Goal: Information Seeking & Learning: Learn about a topic

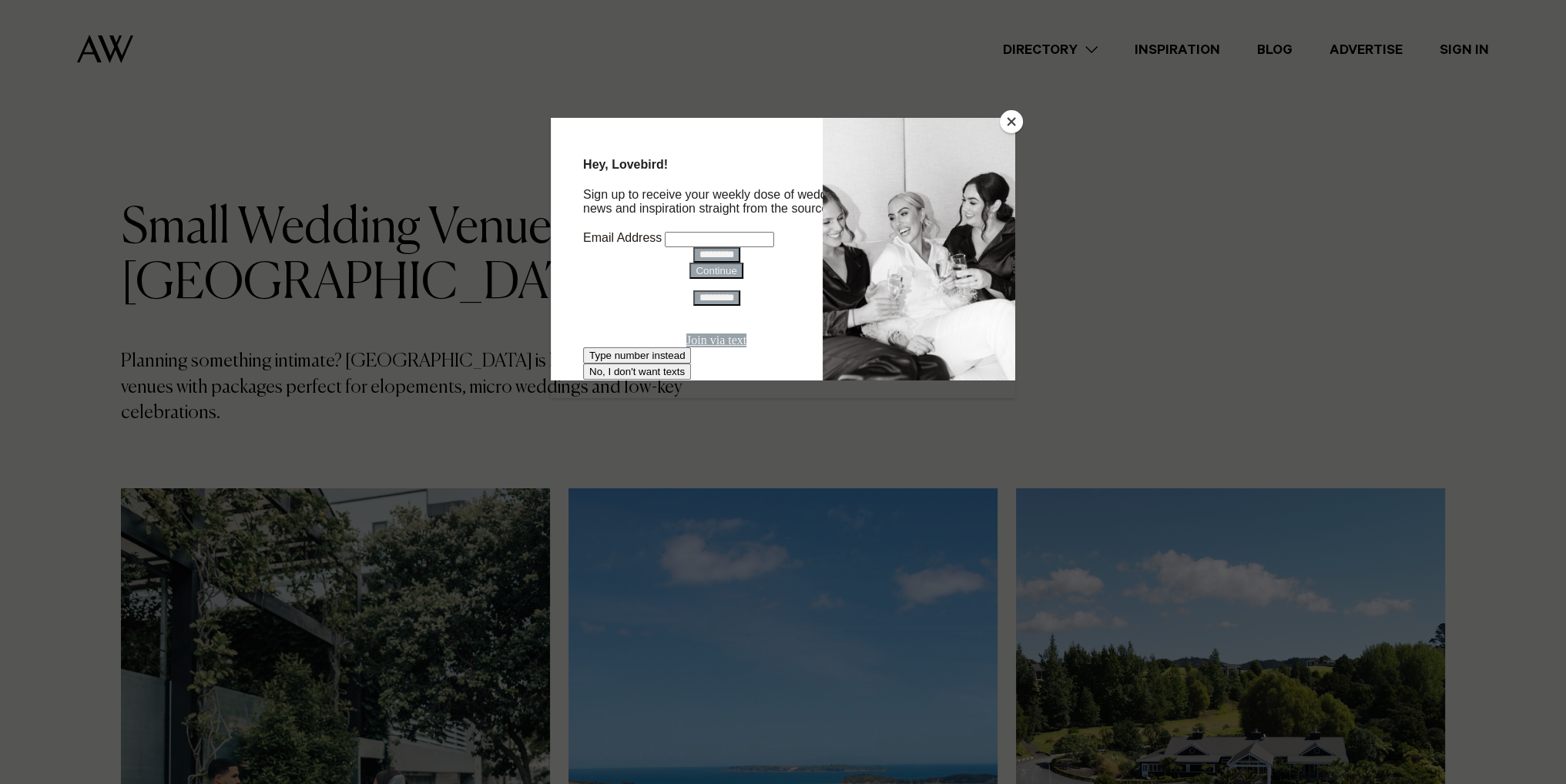
click at [1008, 121] on button "Close" at bounding box center [1010, 121] width 23 height 23
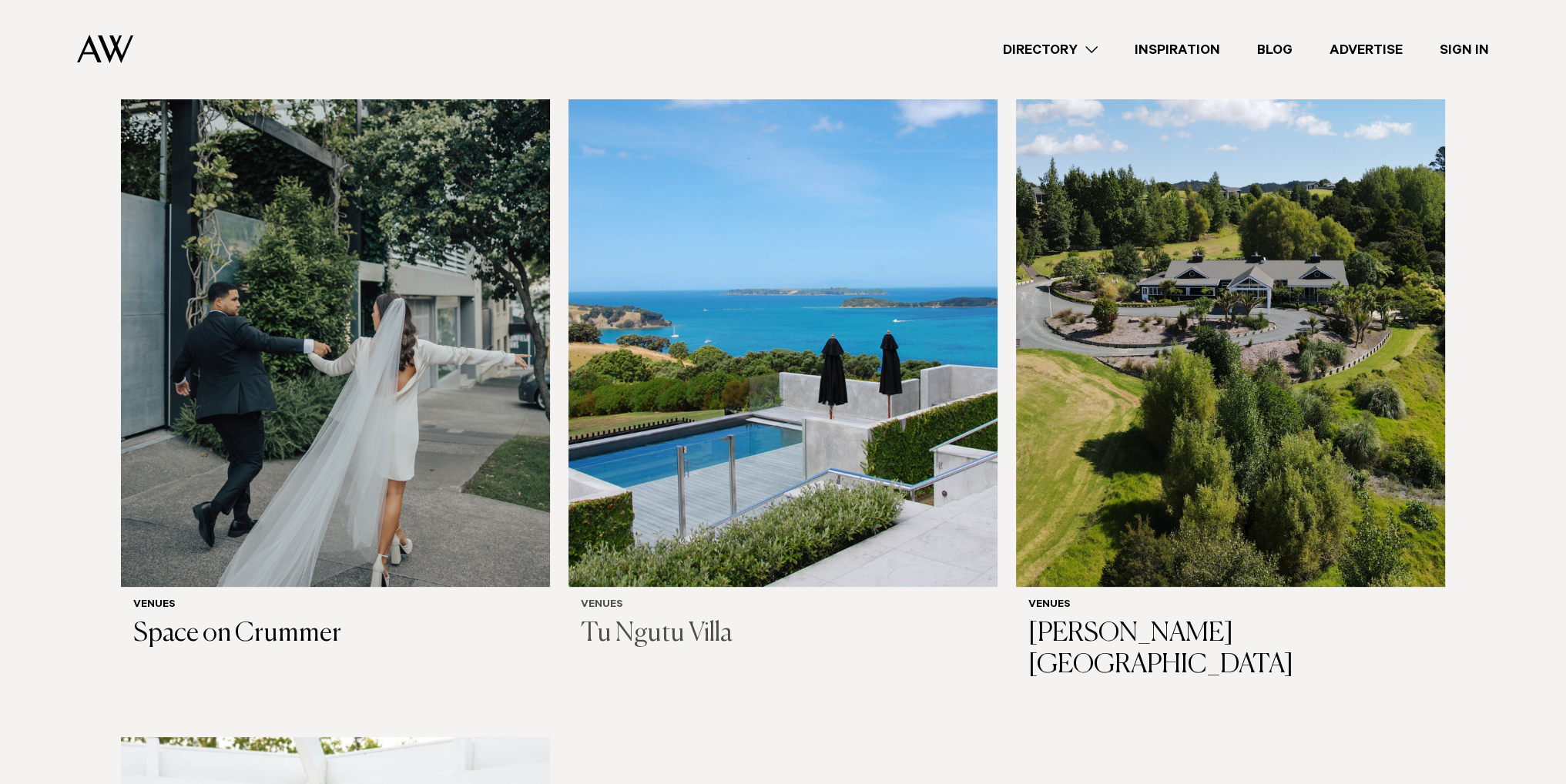
scroll to position [539, 0]
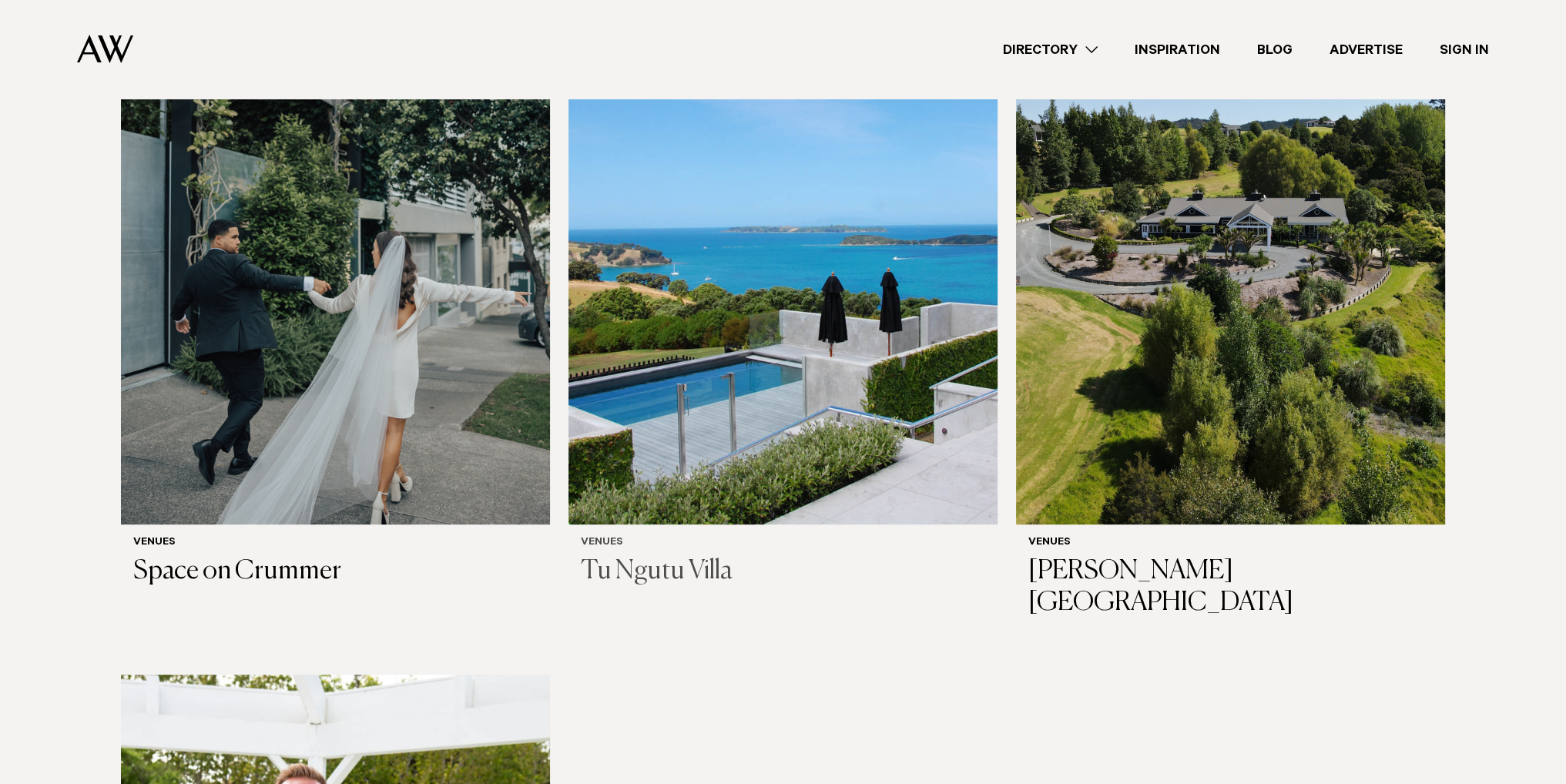
click at [670, 555] on h3 "Tu Ngutu Villa" at bounding box center [783, 571] width 405 height 31
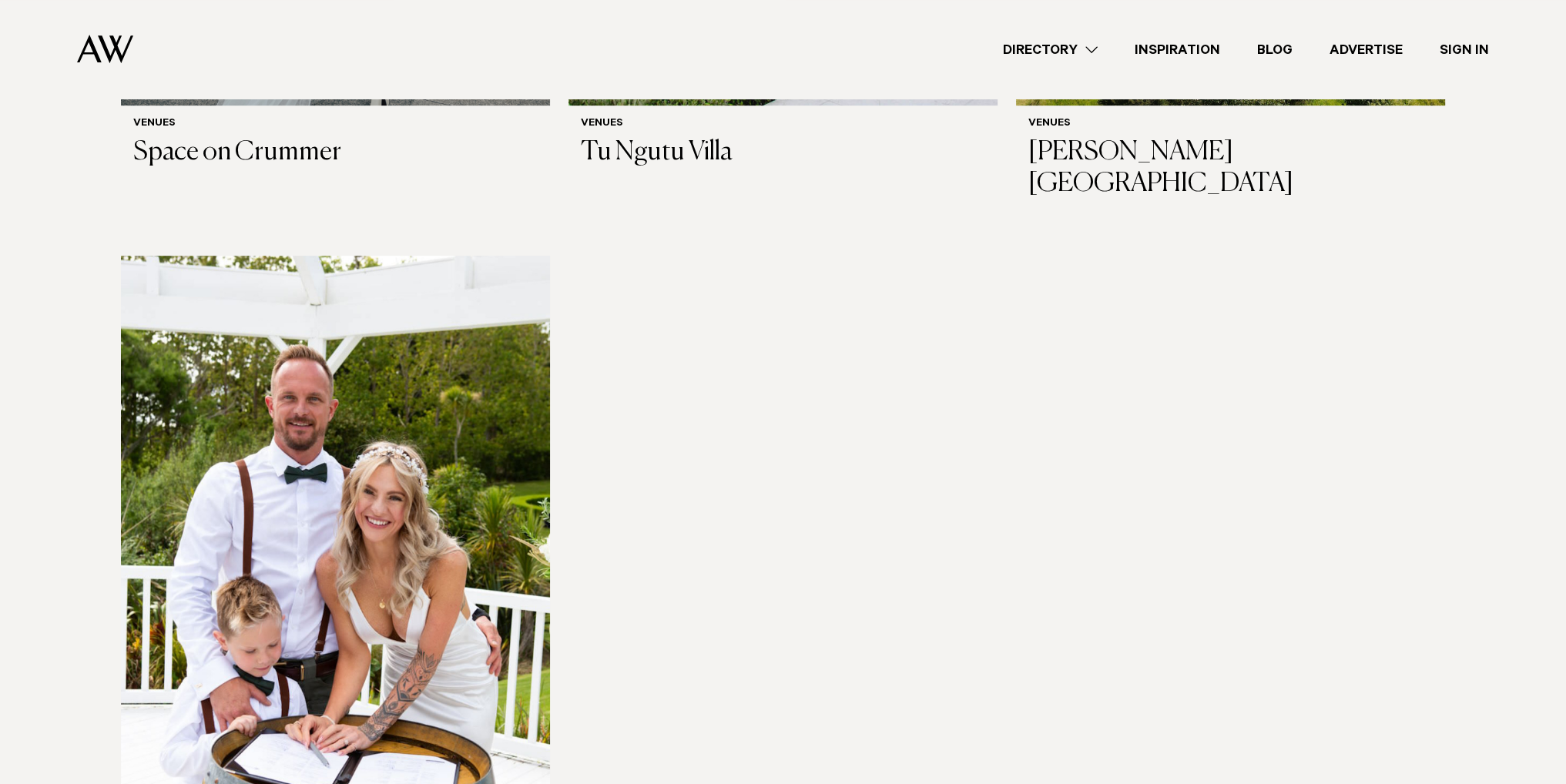
scroll to position [1154, 0]
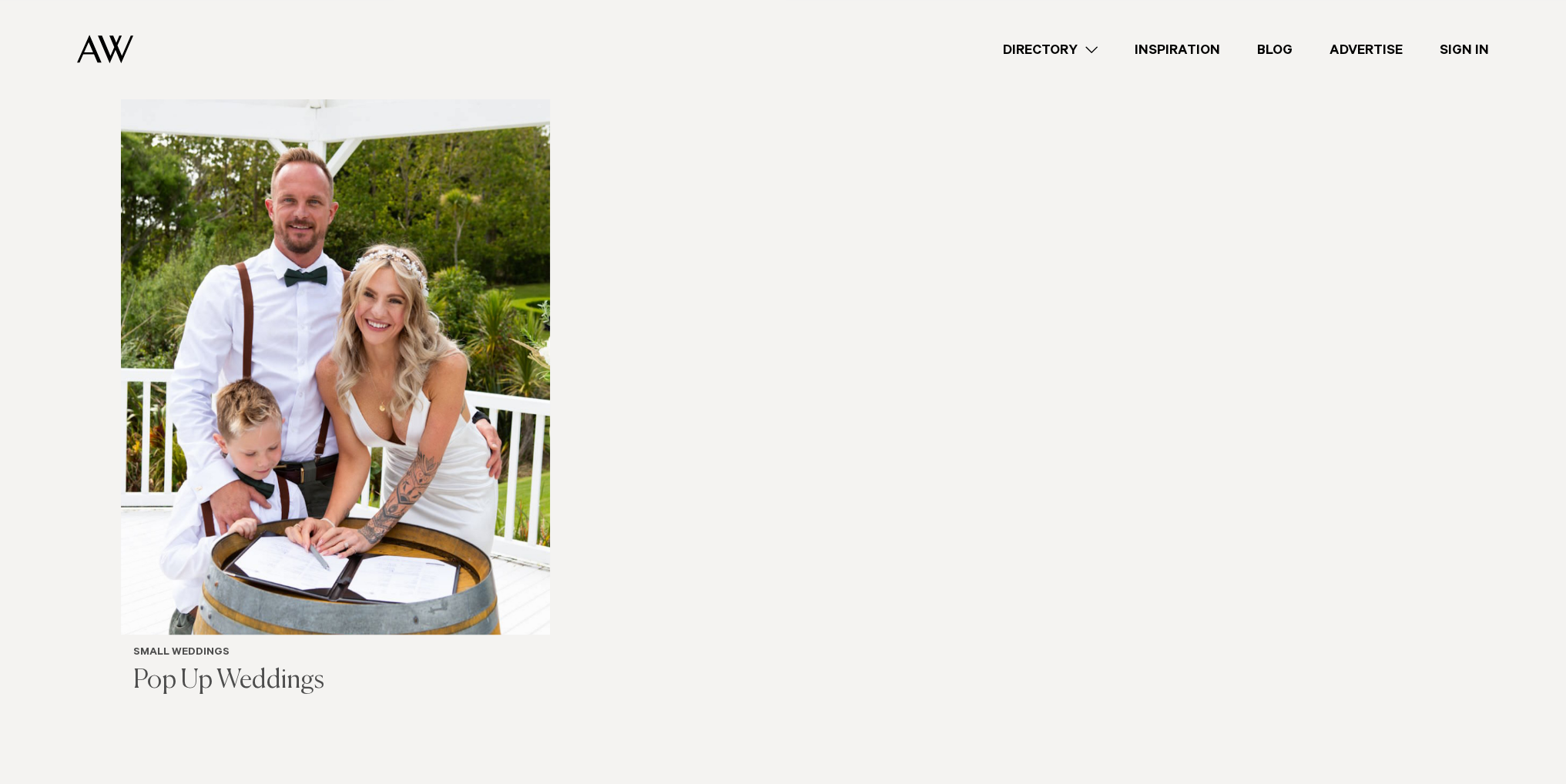
click at [219, 666] on h3 "Pop Up Weddings" at bounding box center [335, 681] width 405 height 31
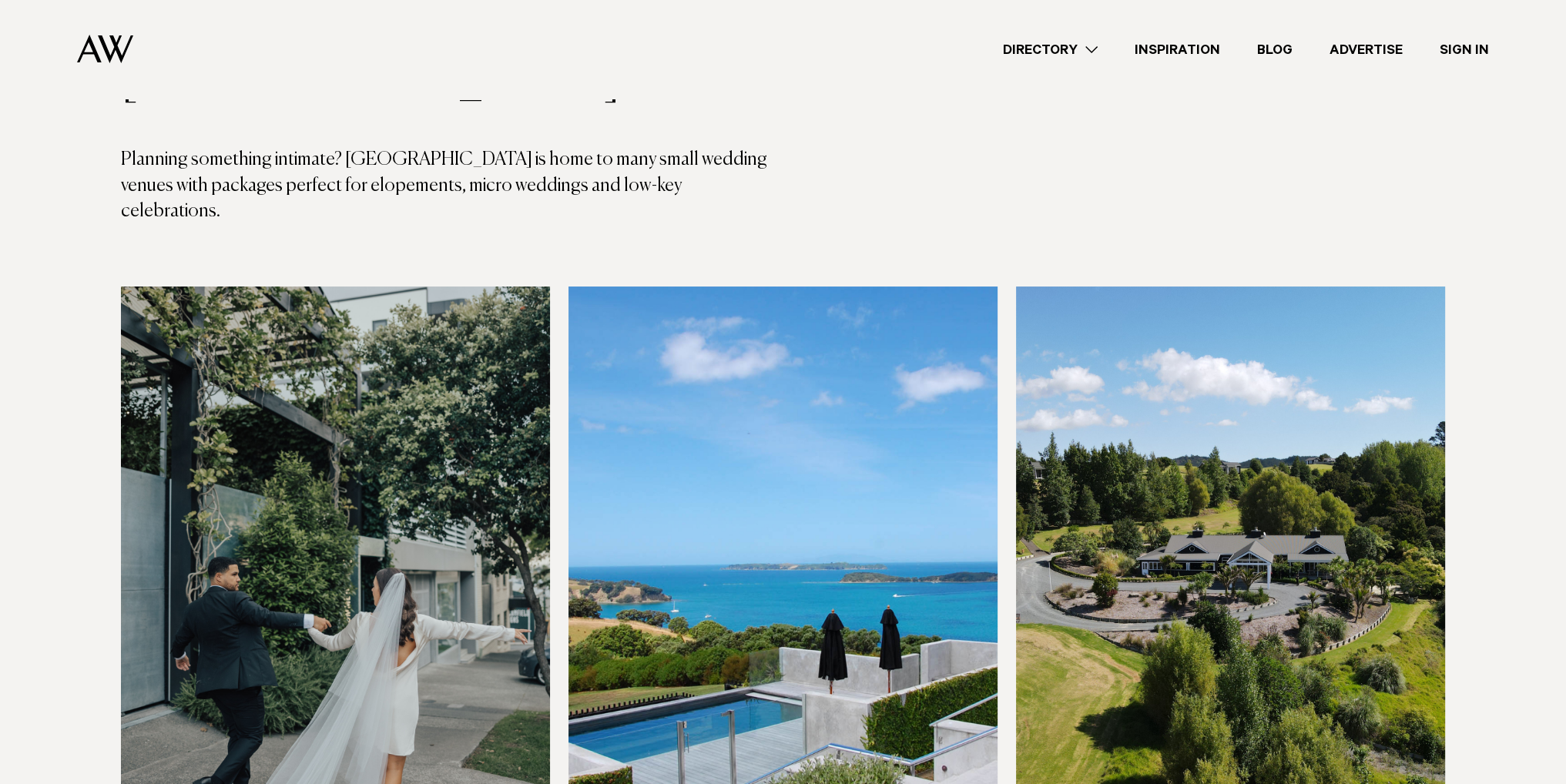
scroll to position [77, 0]
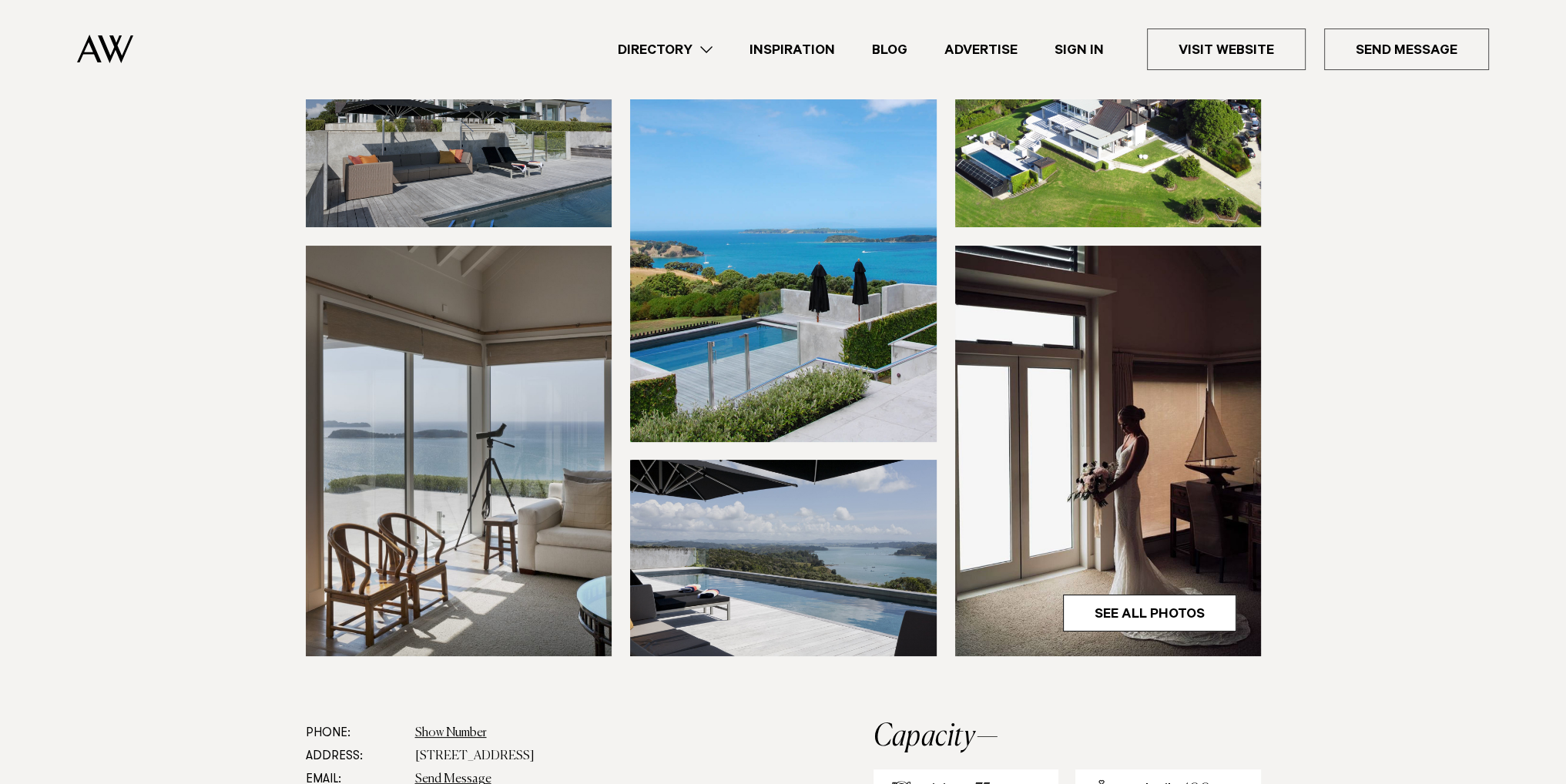
scroll to position [385, 0]
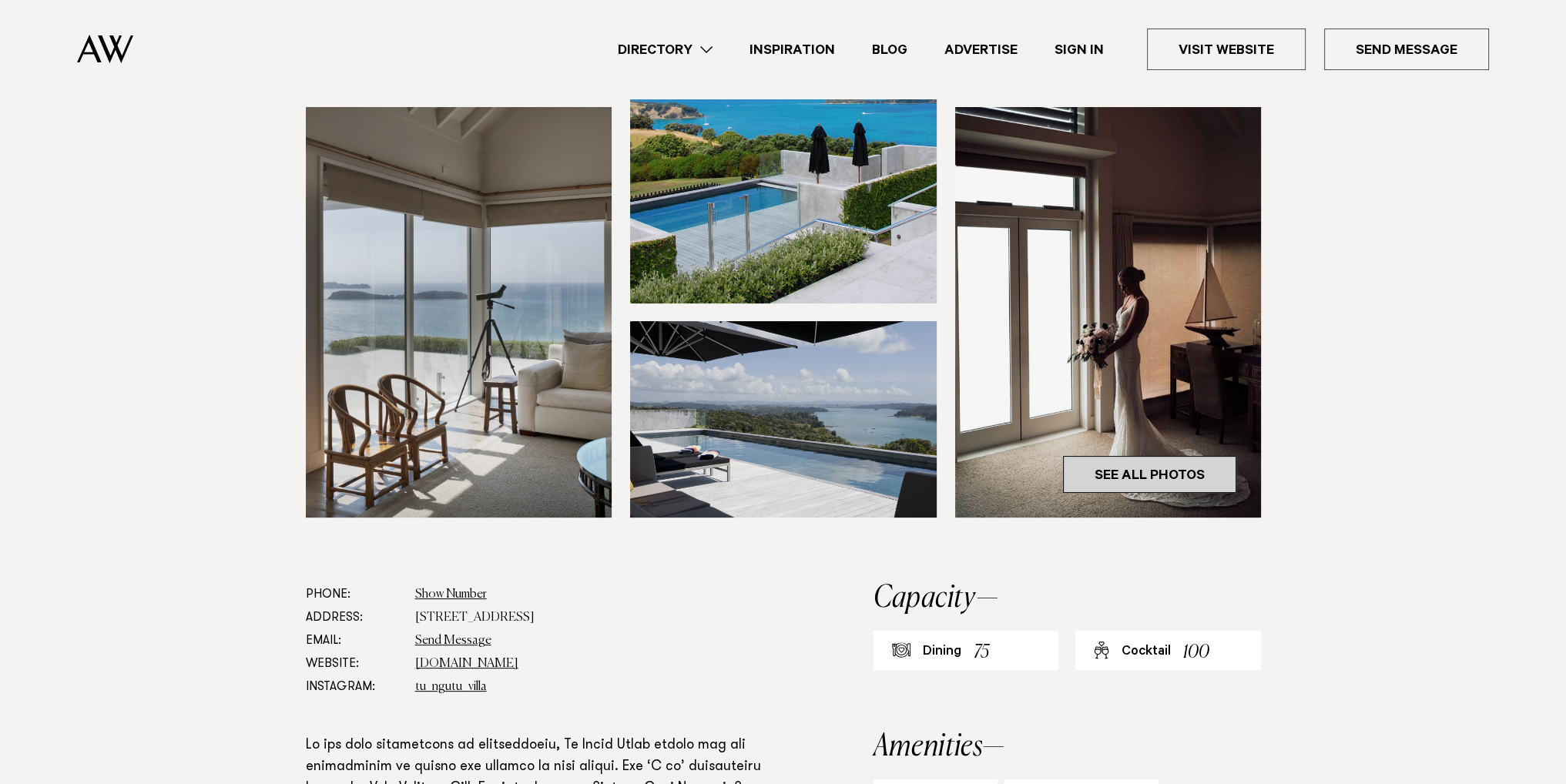
click at [1119, 473] on link "See All Photos" at bounding box center [1149, 474] width 173 height 37
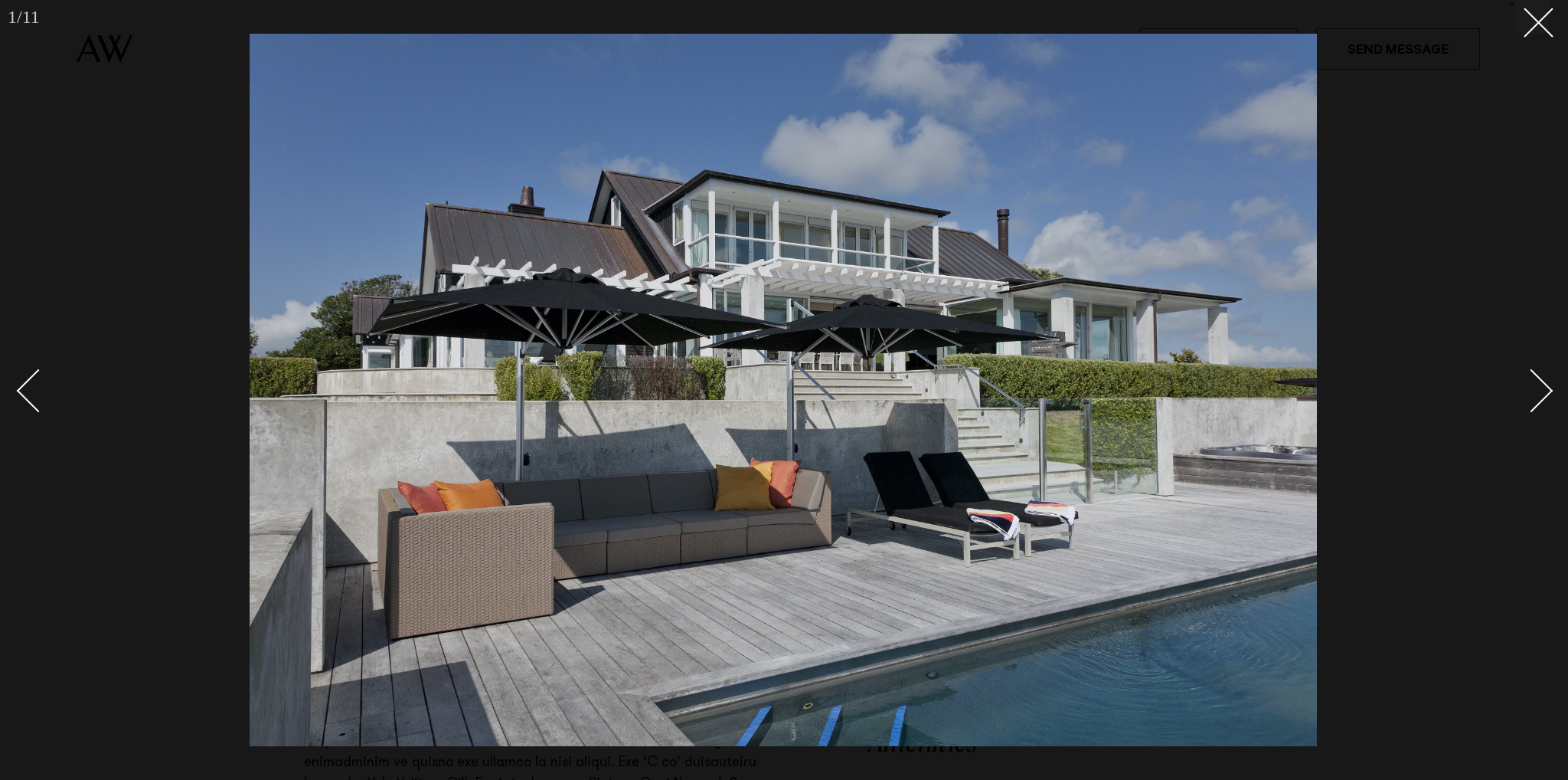
click at [1553, 387] on div at bounding box center [784, 390] width 1568 height 780
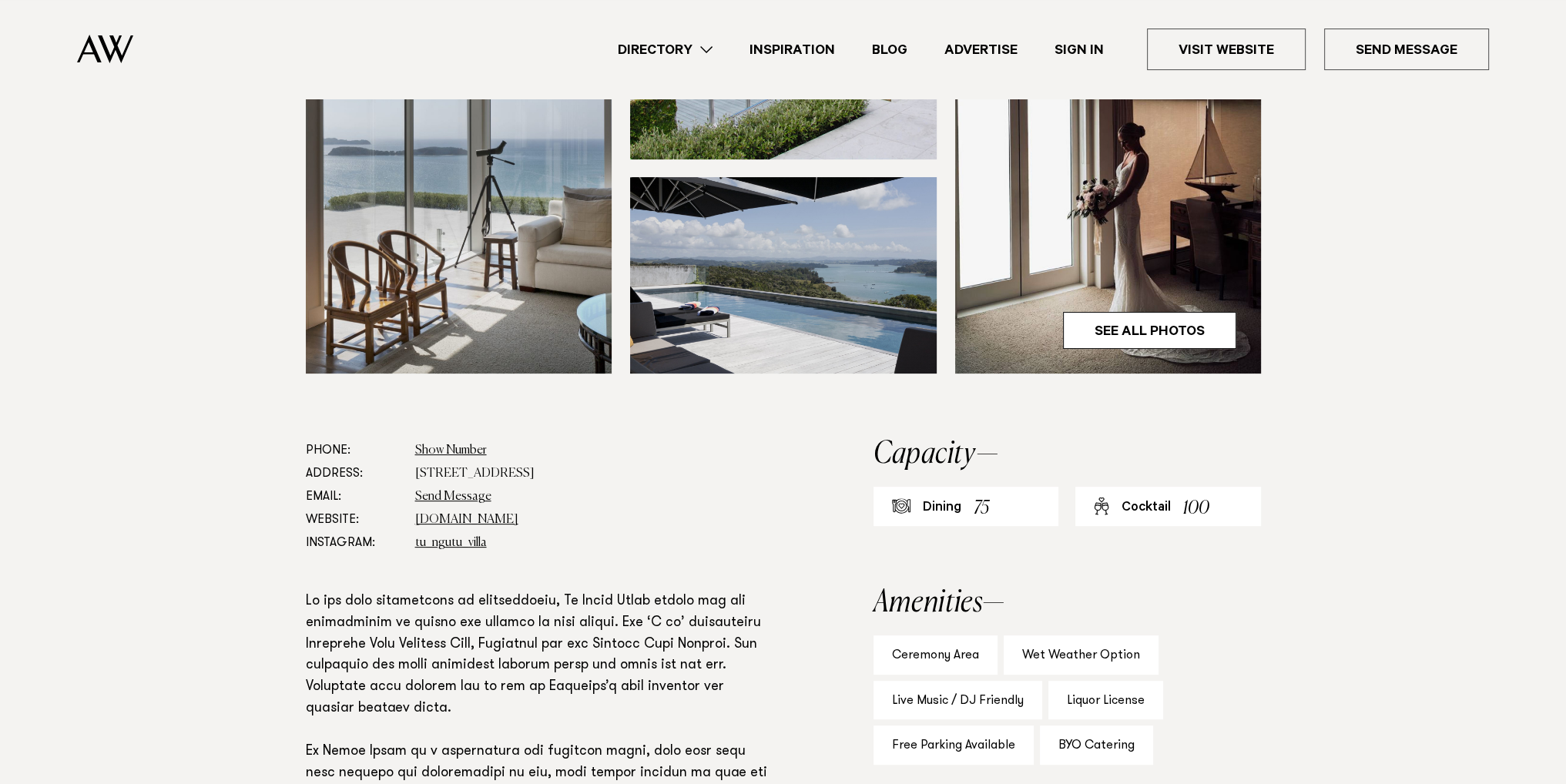
scroll to position [539, 0]
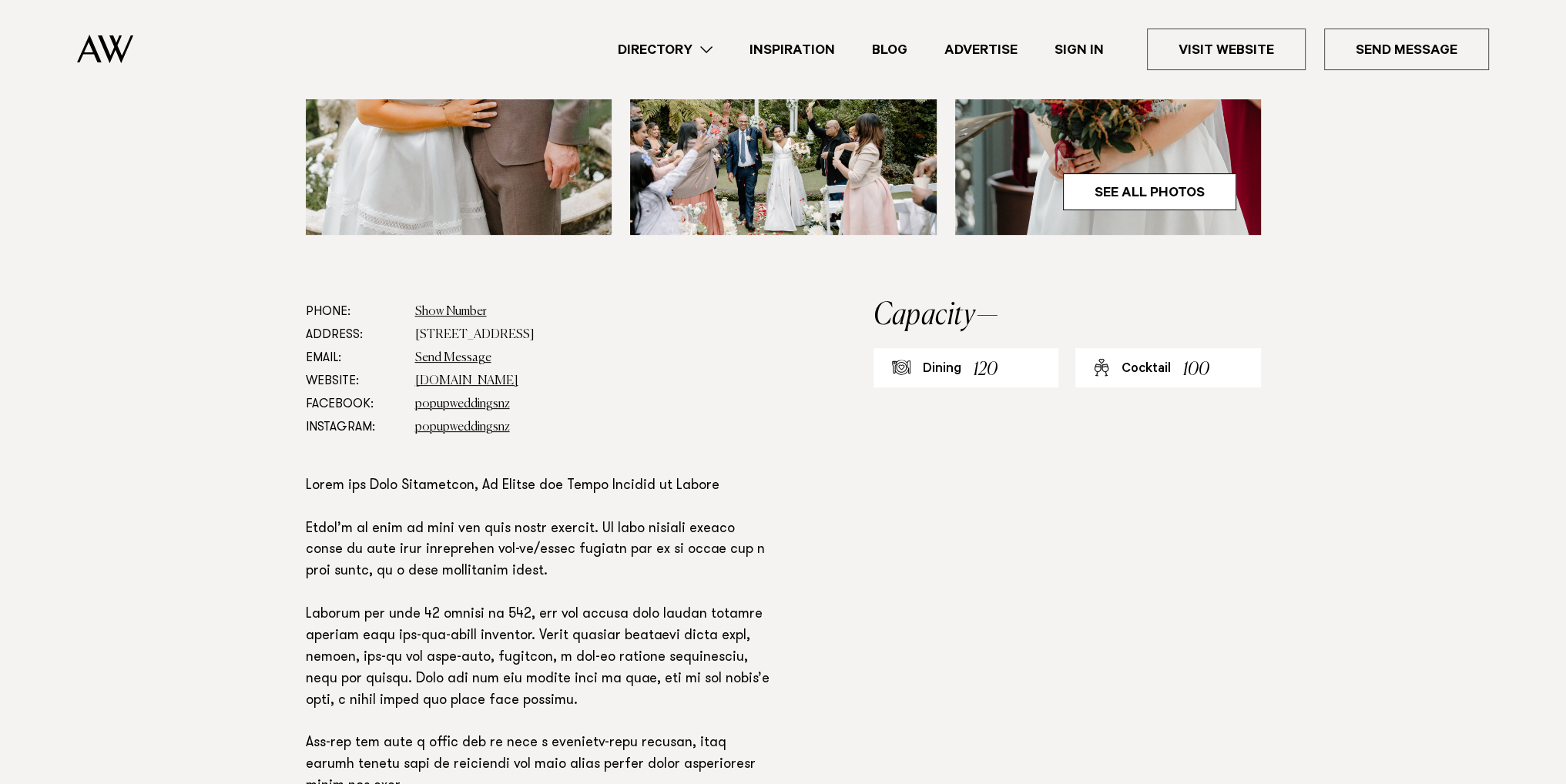
scroll to position [847, 0]
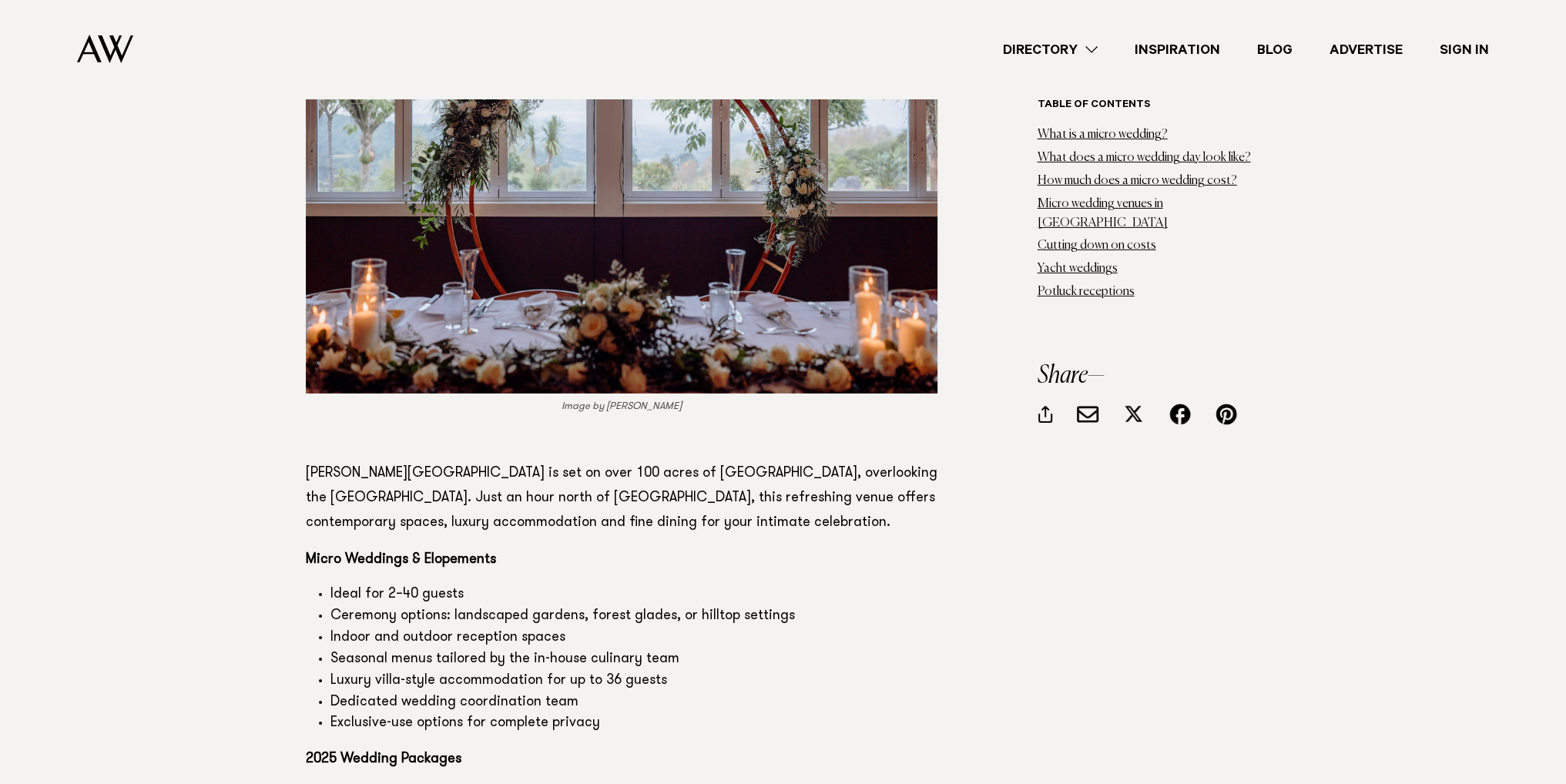
scroll to position [6774, 0]
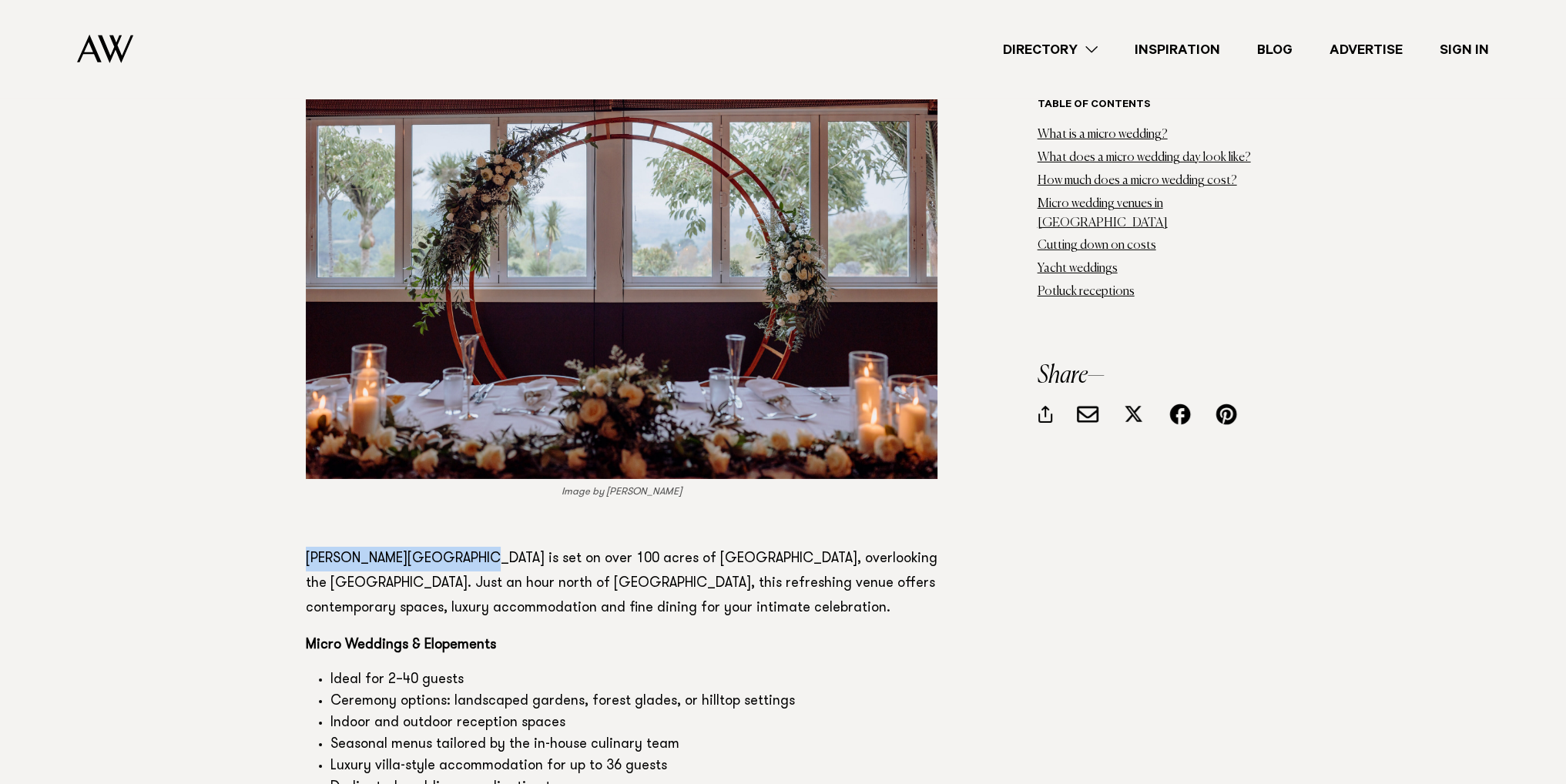
drag, startPoint x: 307, startPoint y: 437, endPoint x: 482, endPoint y: 438, distance: 175.0
click at [482, 546] on p "Woodhouse Mountain Lodge is set on over 100 acres of Kōurawhero Estate, overloo…" at bounding box center [621, 583] width 632 height 74
copy p "Woodhouse Mountain Lodge"
click at [749, 633] on p "Micro Weddings & Elopements" at bounding box center [621, 645] width 632 height 25
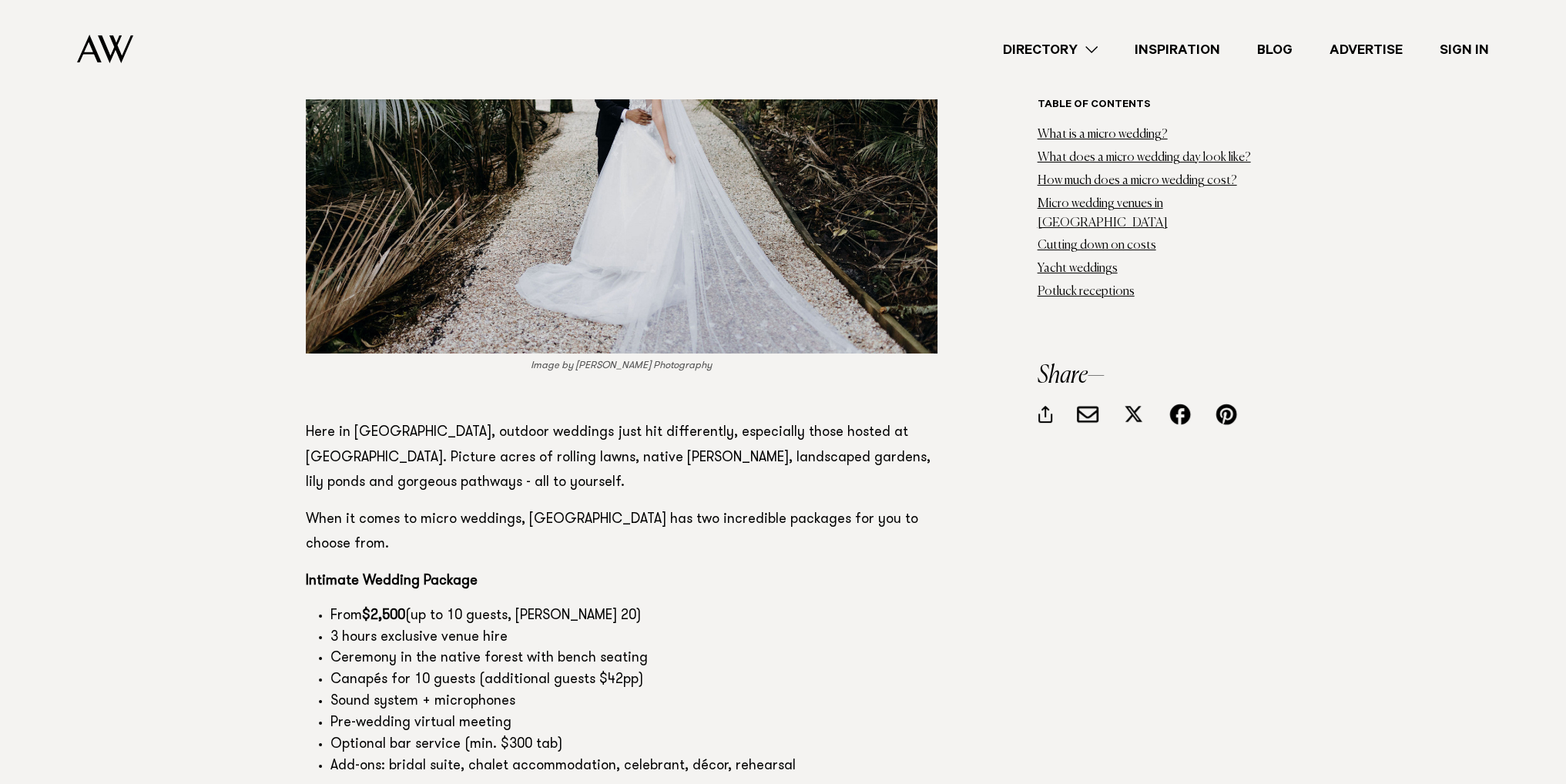
scroll to position [7852, 0]
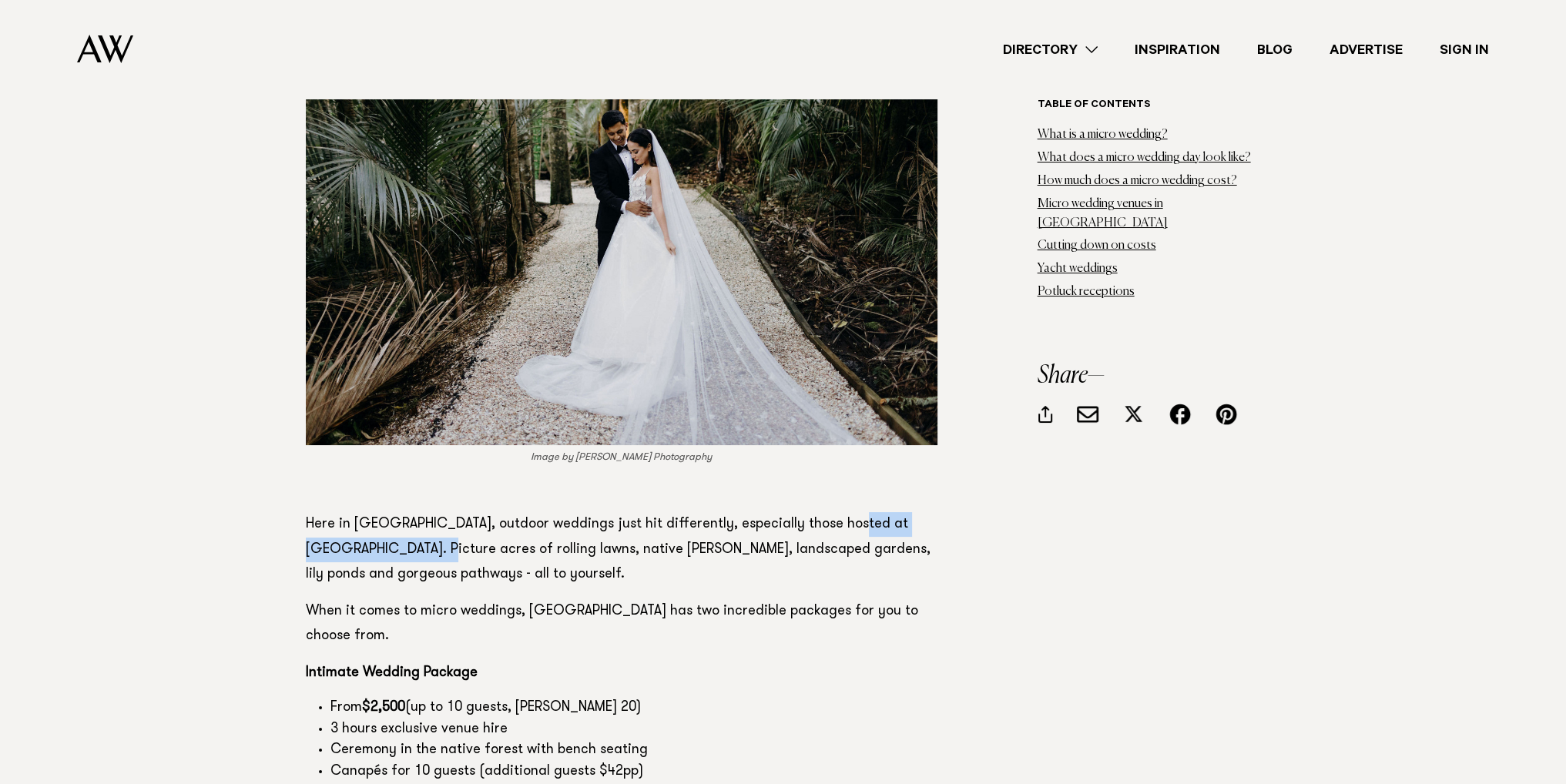
drag, startPoint x: 839, startPoint y: 403, endPoint x: 397, endPoint y: 424, distance: 442.5
click at [397, 512] on p "Here in New Zealand, outdoor weddings just hit differently, especially those ho…" at bounding box center [621, 549] width 632 height 74
copy p "[GEOGRAPHIC_DATA]"
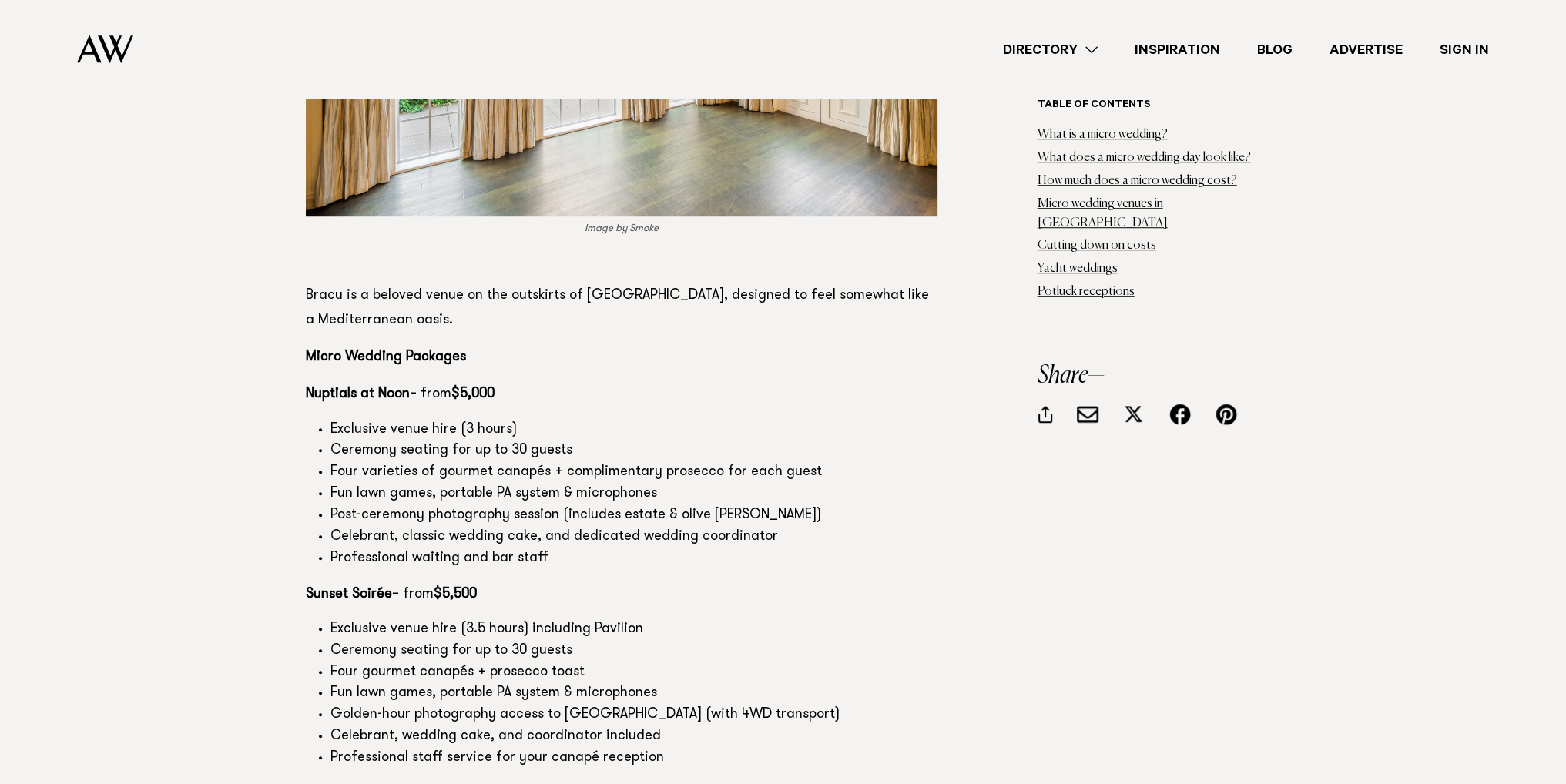
scroll to position [9160, 0]
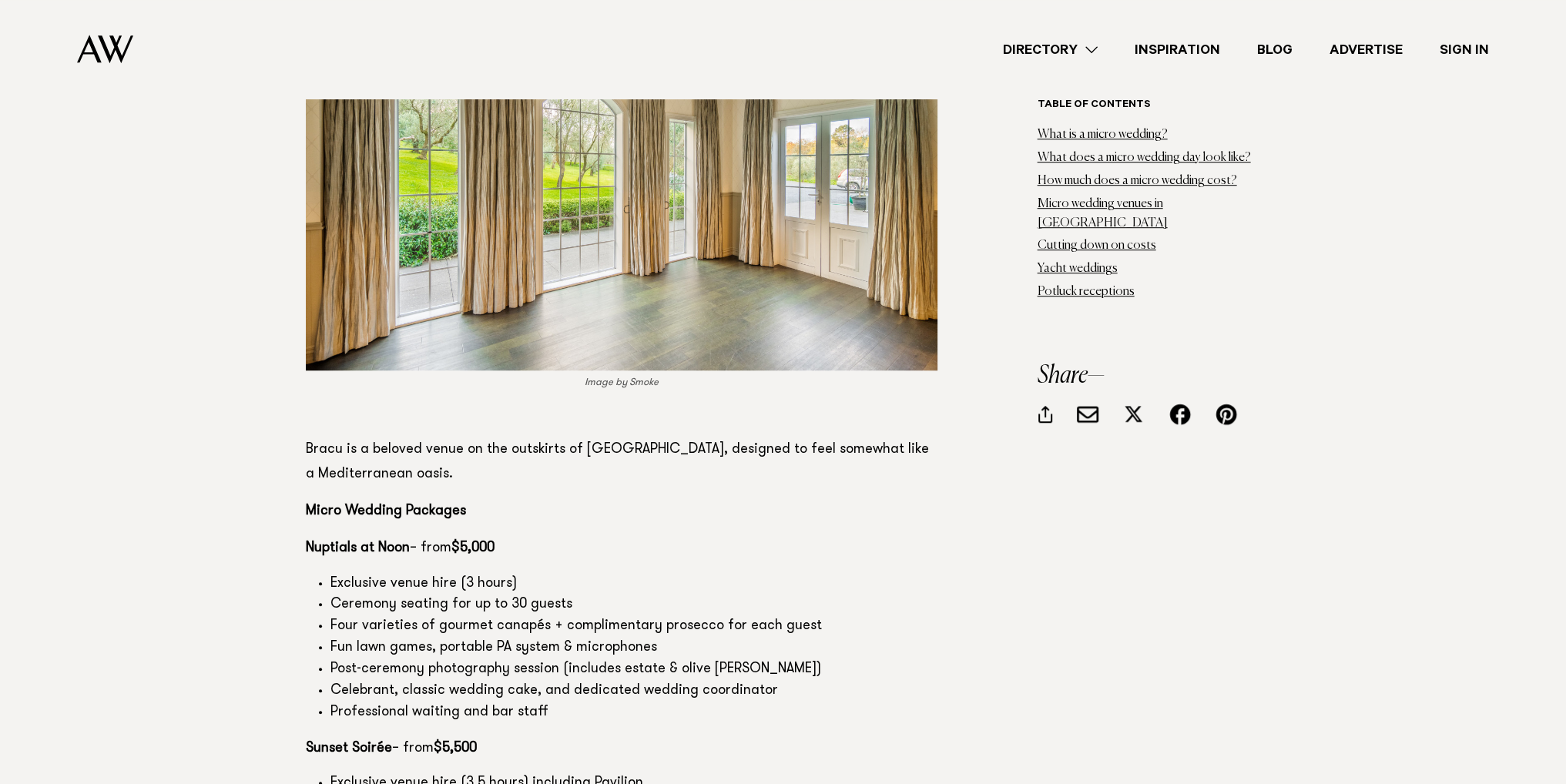
click at [325, 437] on p "Bracu is a beloved venue on the outskirts of Auckland, designed to feel somewha…" at bounding box center [621, 461] width 632 height 49
copy p "Bracu"
